Goal: Transaction & Acquisition: Purchase product/service

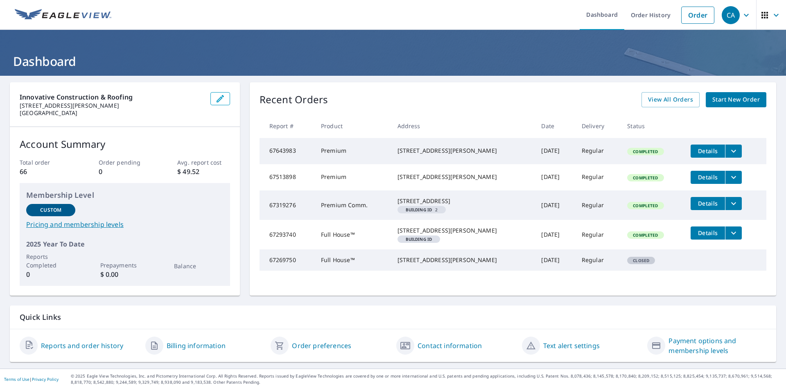
click at [740, 99] on span "Start New Order" at bounding box center [735, 100] width 47 height 10
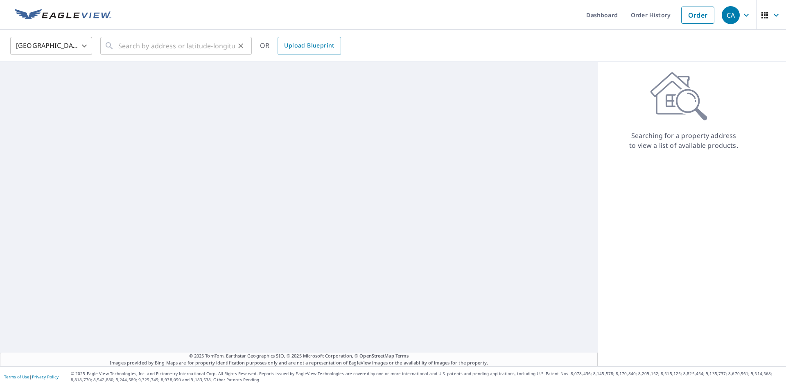
click at [109, 52] on div "​" at bounding box center [175, 46] width 151 height 18
click at [132, 46] on input "text" at bounding box center [176, 45] width 117 height 23
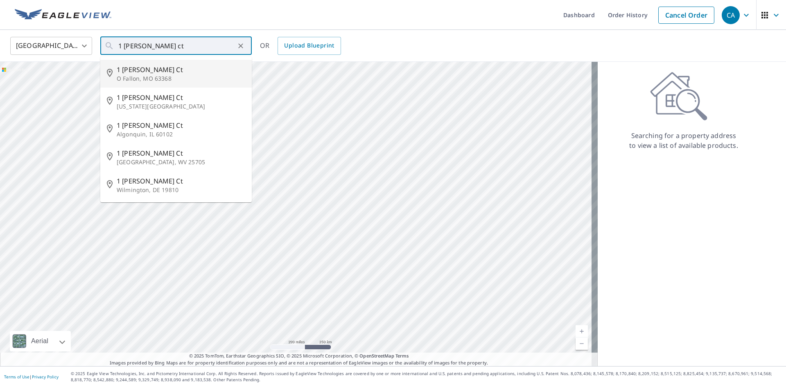
type input "[STREET_ADDRESS][PERSON_NAME][PERSON_NAME]"
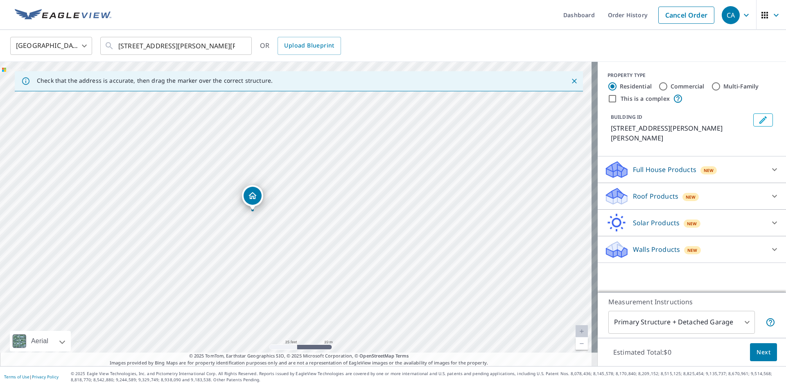
drag, startPoint x: 267, startPoint y: 214, endPoint x: 251, endPoint y: 209, distance: 16.9
click at [619, 194] on icon at bounding box center [616, 199] width 21 height 10
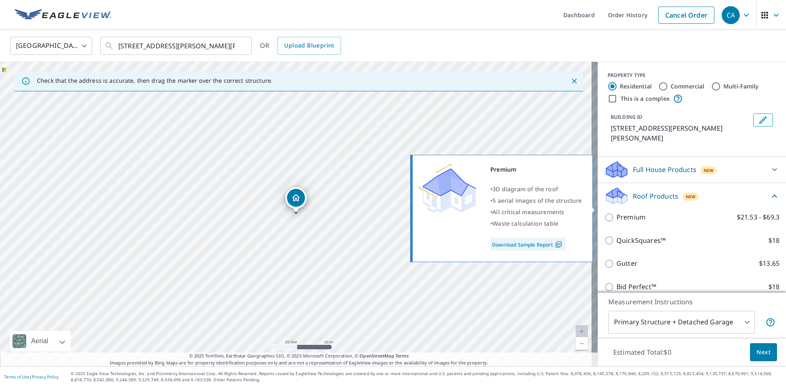
click at [606, 212] on input "Premium $21.53 - $69.3" at bounding box center [610, 217] width 12 height 10
checkbox input "true"
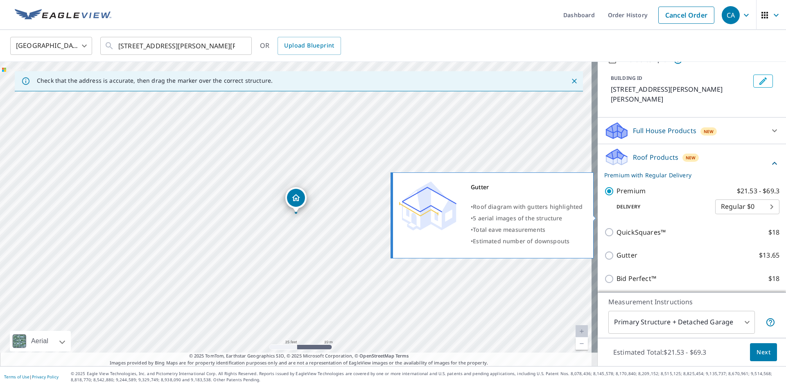
scroll to position [84, 0]
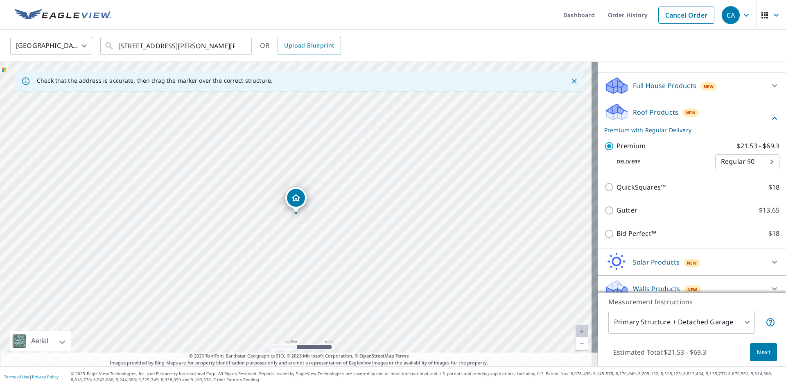
click at [759, 352] on span "Next" at bounding box center [763, 352] width 14 height 10
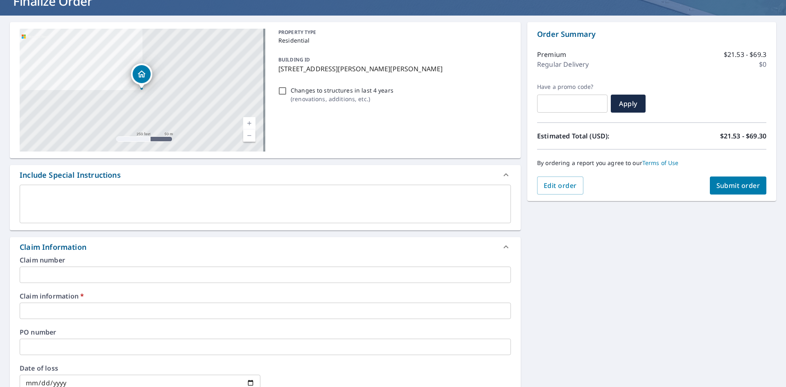
scroll to position [164, 0]
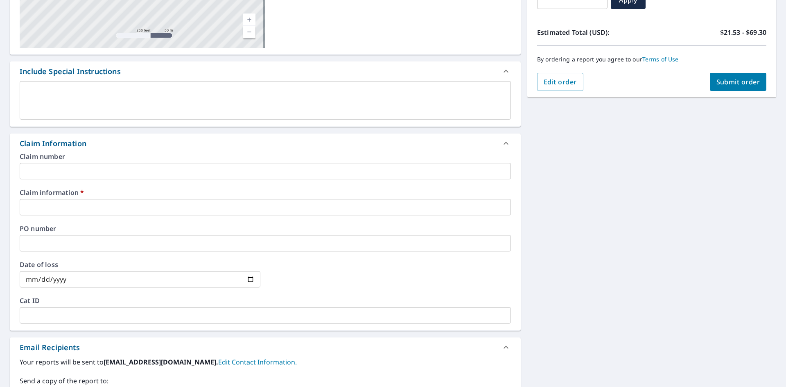
click at [116, 212] on input "text" at bounding box center [265, 207] width 491 height 16
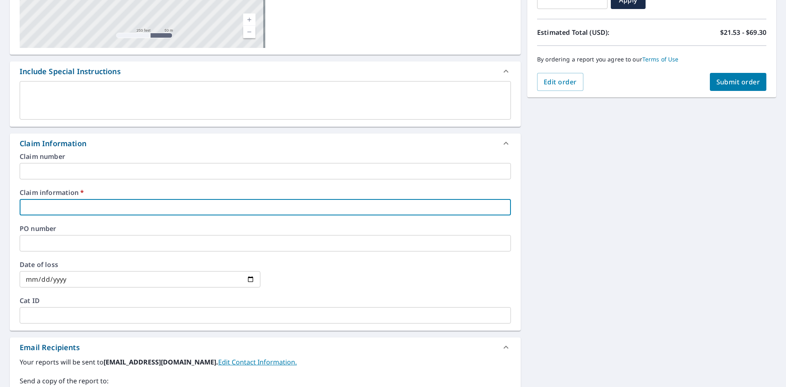
type input "c"
checkbox input "true"
type input "ca"
checkbox input "true"
type input "cas"
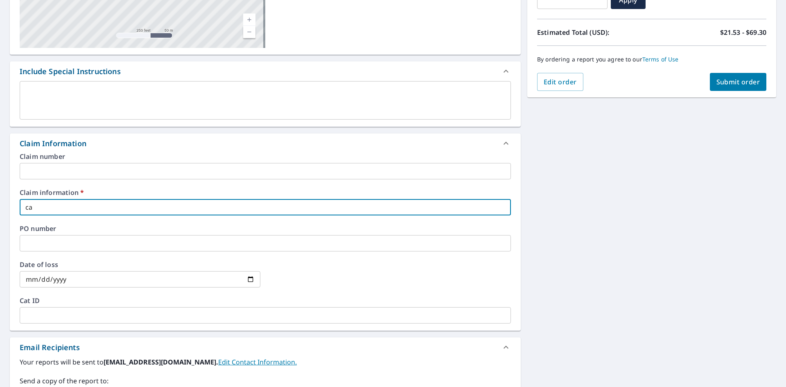
checkbox input "true"
type input "cash"
checkbox input "true"
type input "cash"
click at [746, 87] on button "Submit order" at bounding box center [737, 82] width 57 height 18
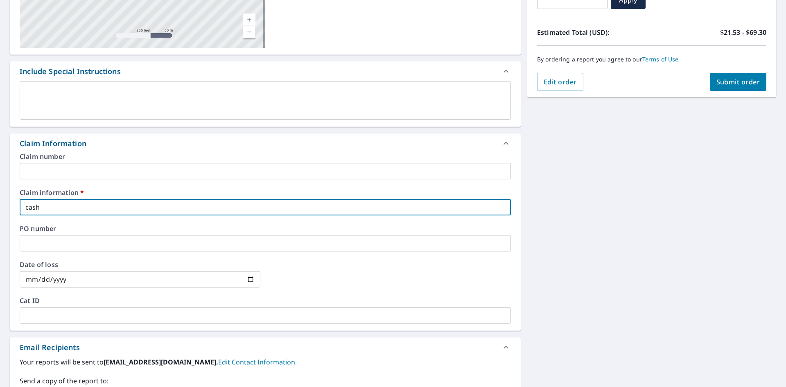
checkbox input "true"
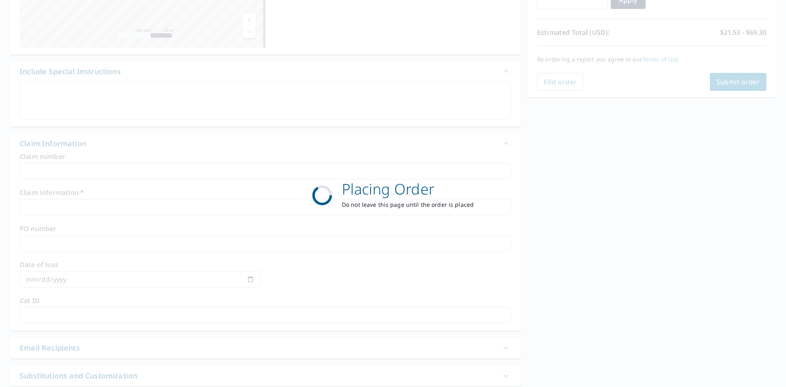
scroll to position [95, 0]
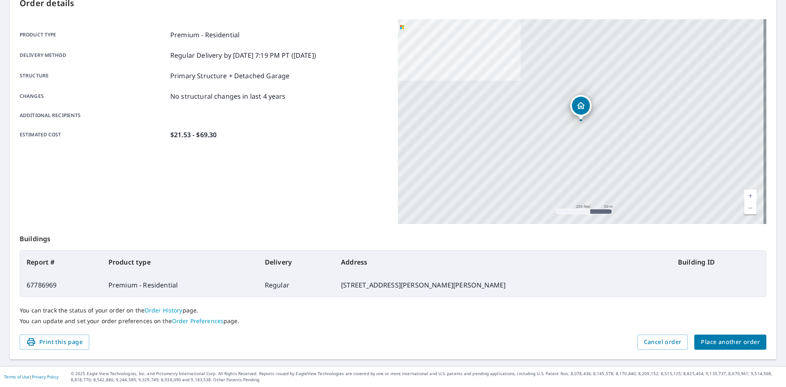
click at [721, 342] on span "Place another order" at bounding box center [729, 342] width 59 height 10
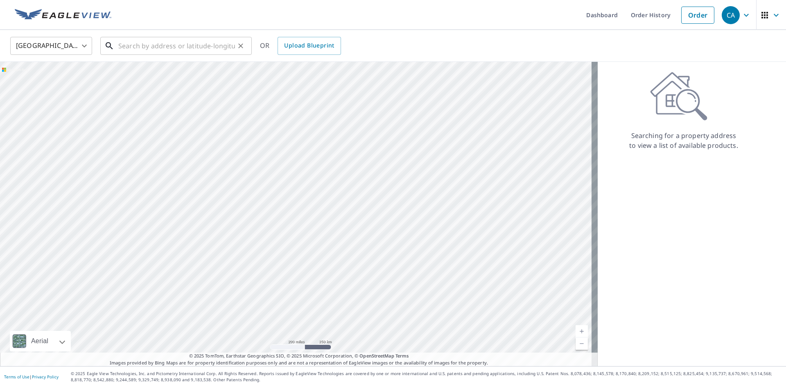
click at [170, 46] on input "text" at bounding box center [176, 45] width 117 height 23
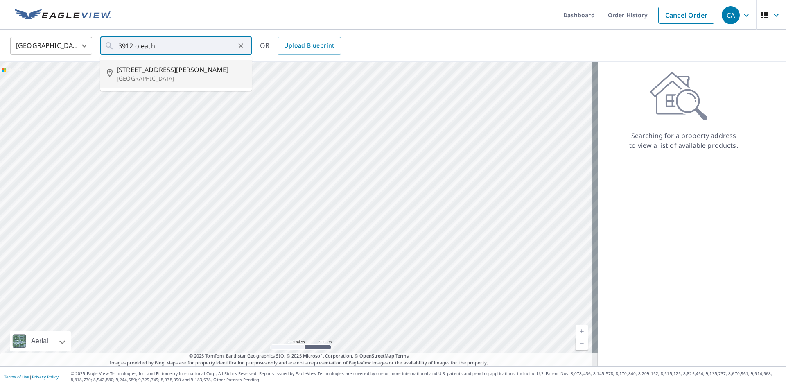
type input "[STREET_ADDRESS][PERSON_NAME]"
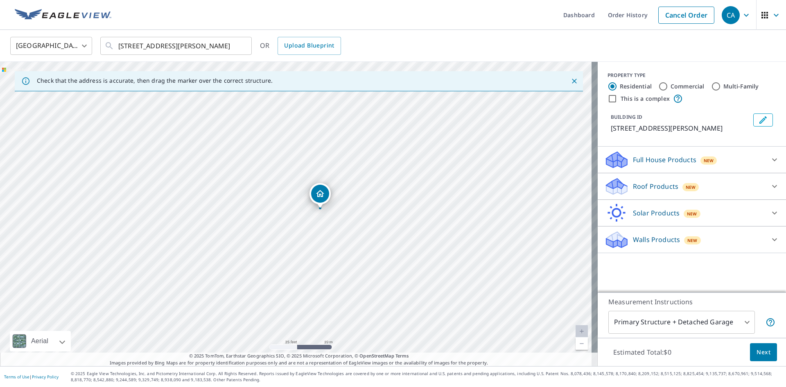
click at [660, 185] on p "Roof Products" at bounding box center [655, 186] width 45 height 10
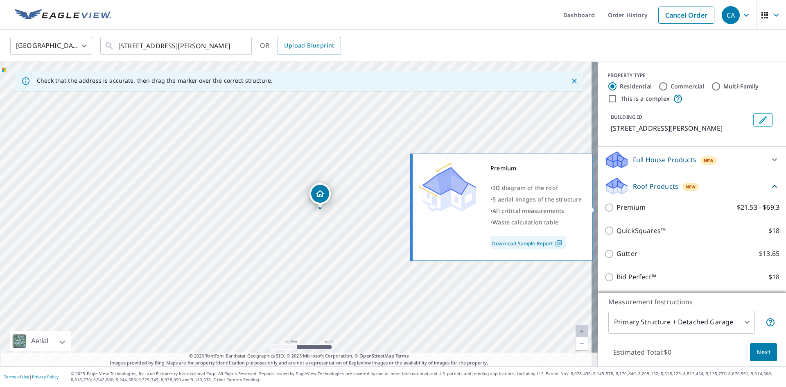
click at [605, 210] on input "Premium $21.53 - $69.3" at bounding box center [610, 208] width 12 height 10
checkbox input "true"
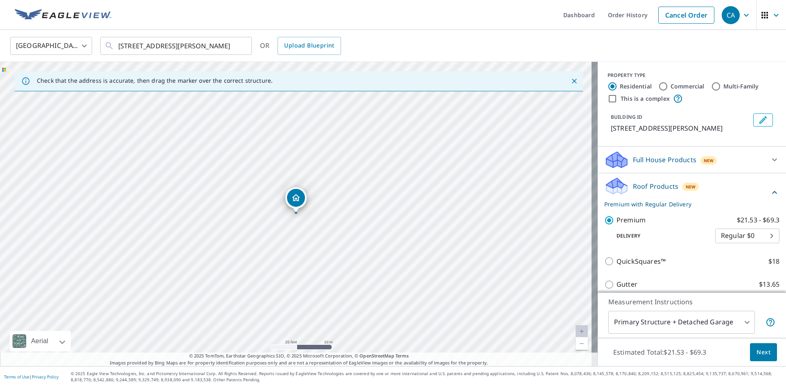
click at [763, 355] on span "Next" at bounding box center [763, 352] width 14 height 10
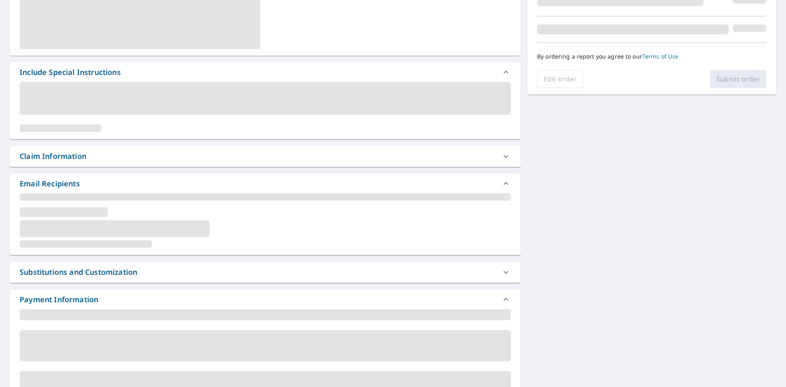
scroll to position [205, 0]
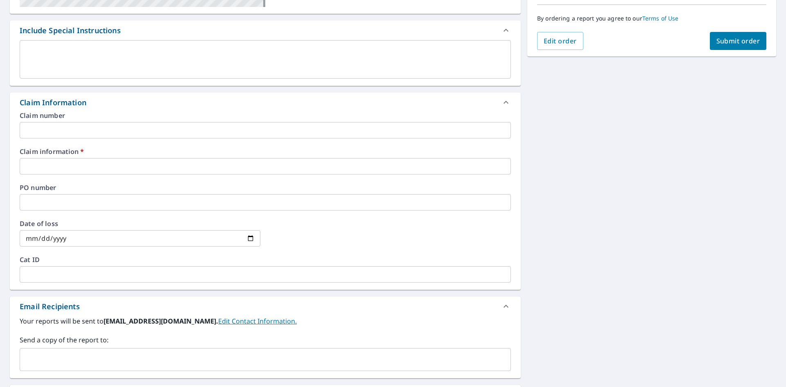
click at [115, 170] on input "text" at bounding box center [265, 166] width 491 height 16
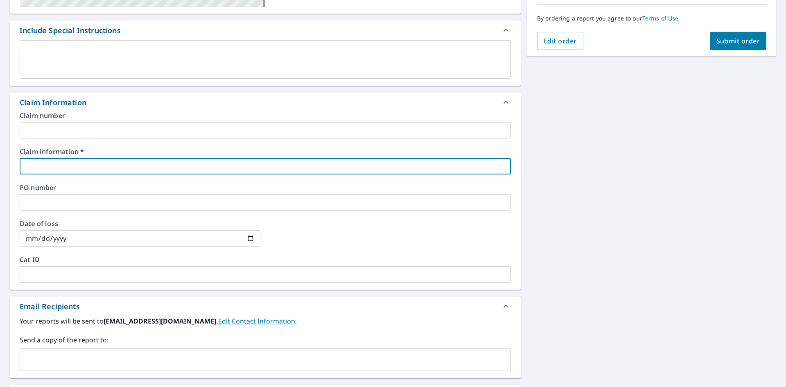
type input "c"
checkbox input "true"
type input "ca"
checkbox input "true"
type input "cah"
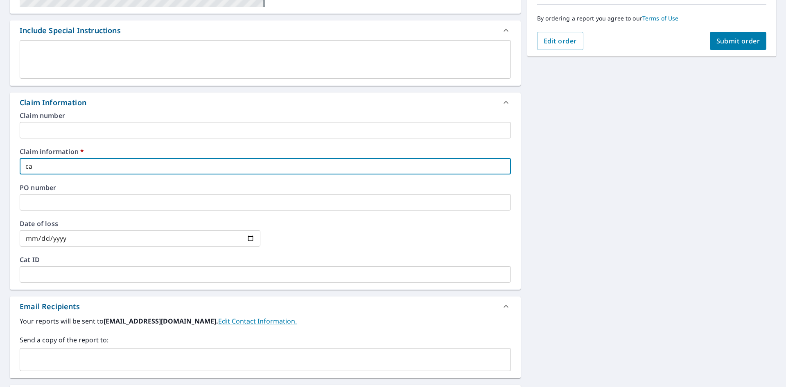
checkbox input "true"
type input "ca"
checkbox input "true"
type input "cas"
checkbox input "true"
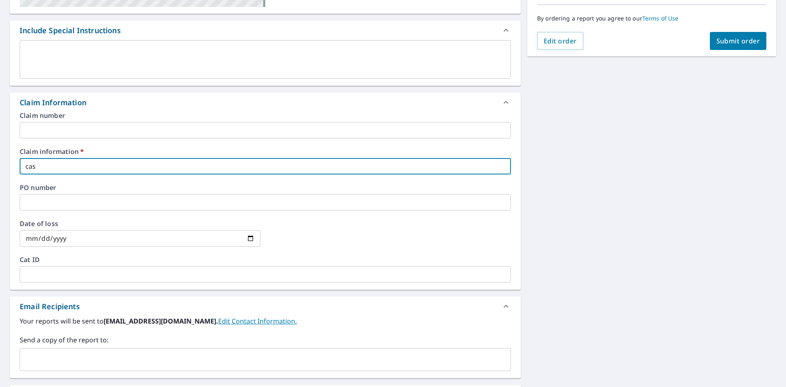
type input "casg"
checkbox input "true"
type input "cas"
checkbox input "true"
type input "cash"
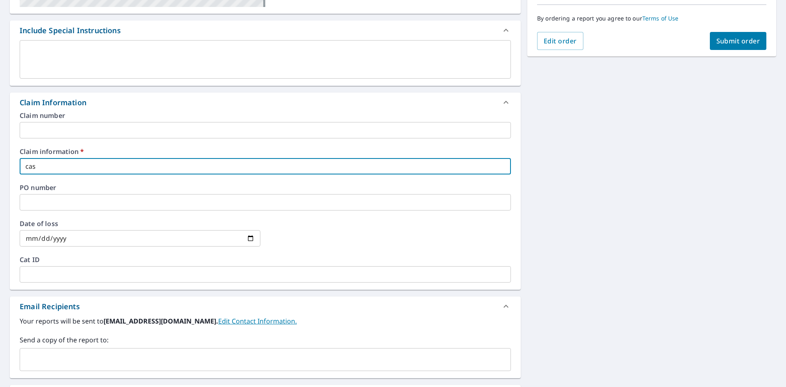
checkbox input "true"
type input "cash"
click at [741, 41] on span "Submit order" at bounding box center [738, 40] width 44 height 9
checkbox input "true"
